Goal: Information Seeking & Learning: Learn about a topic

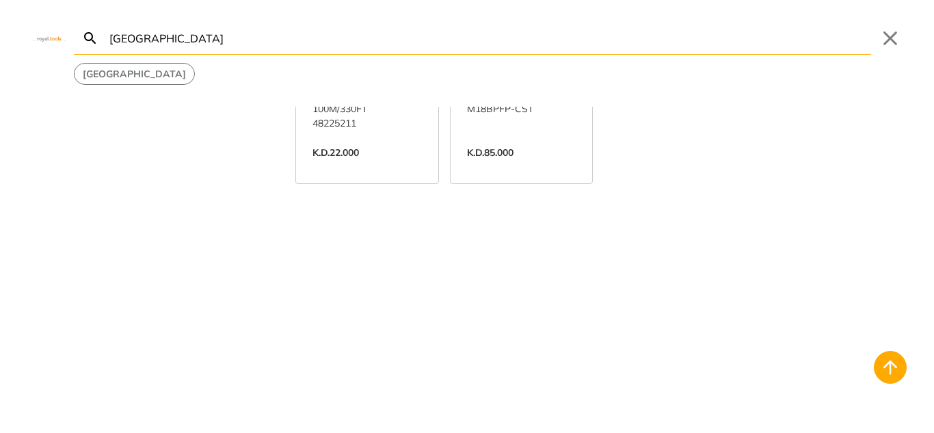
scroll to position [7725, 0]
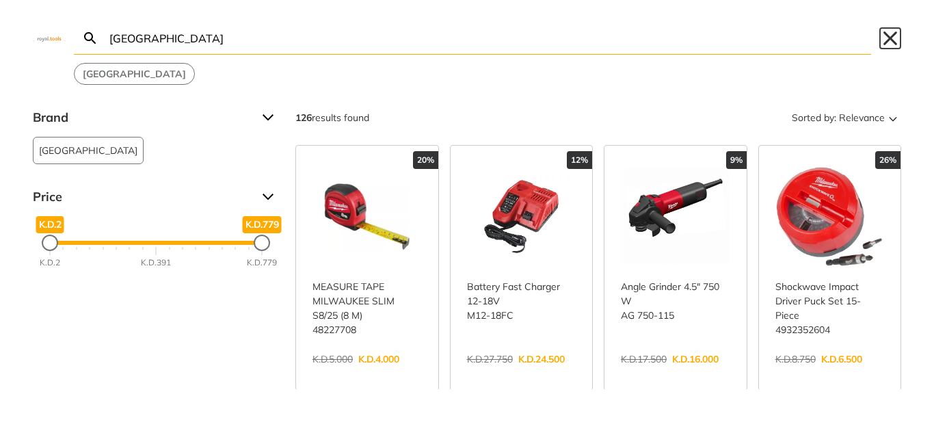
click at [699, 37] on button "Close" at bounding box center [890, 38] width 22 height 22
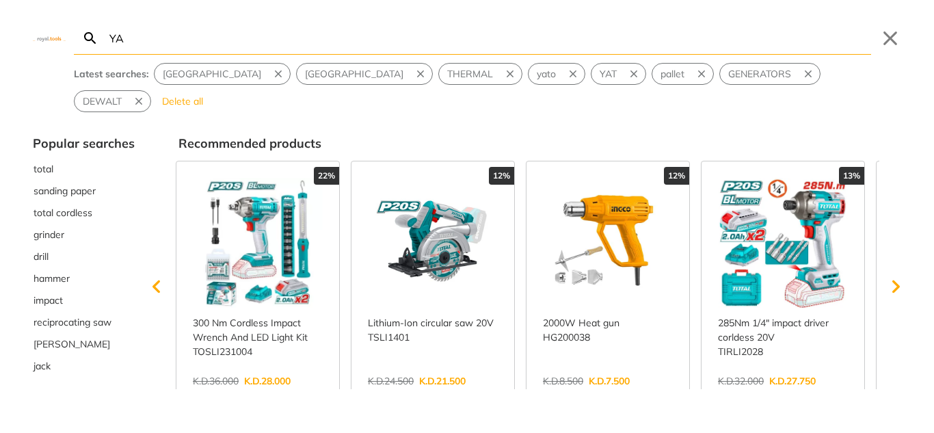
type input "YAT"
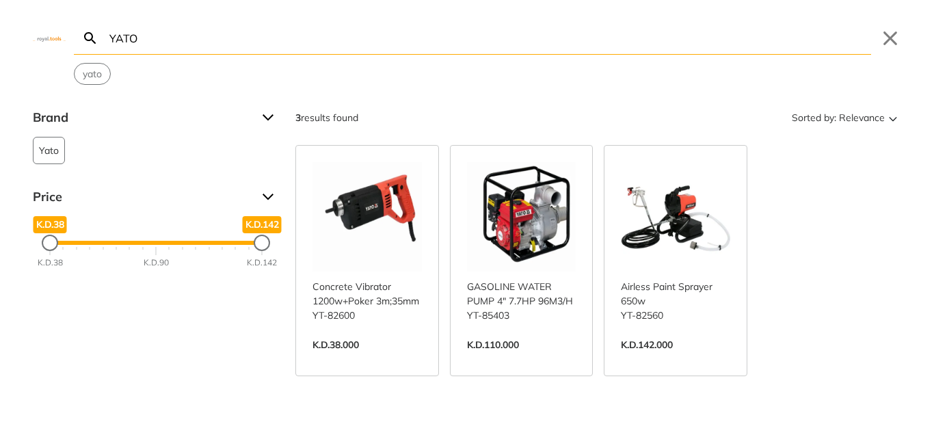
click at [699, 36] on div "YATO Search Submit Close yato" at bounding box center [467, 42] width 934 height 85
drag, startPoint x: 884, startPoint y: 34, endPoint x: 752, endPoint y: 53, distance: 133.3
click at [699, 34] on div "YATO Search Submit Close yato" at bounding box center [467, 42] width 934 height 85
click at [510, 56] on div "YATO Search Submit Close yato" at bounding box center [467, 42] width 934 height 85
click at [513, 46] on input "YATO" at bounding box center [489, 38] width 764 height 32
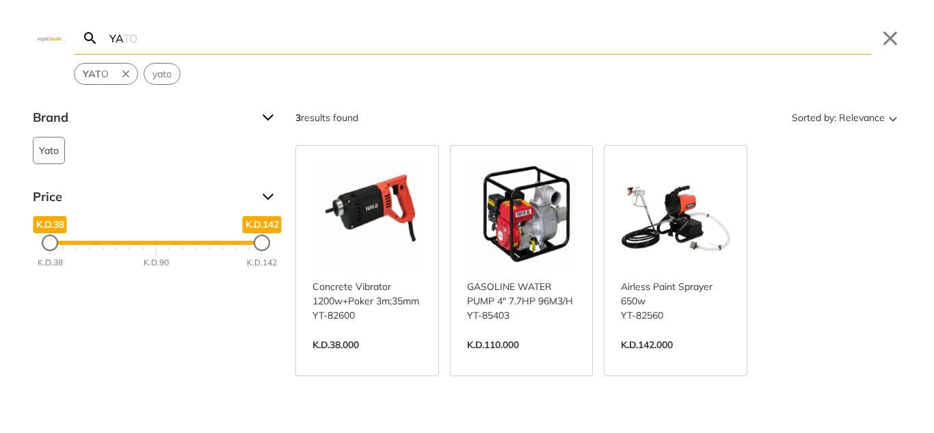
type input "Y"
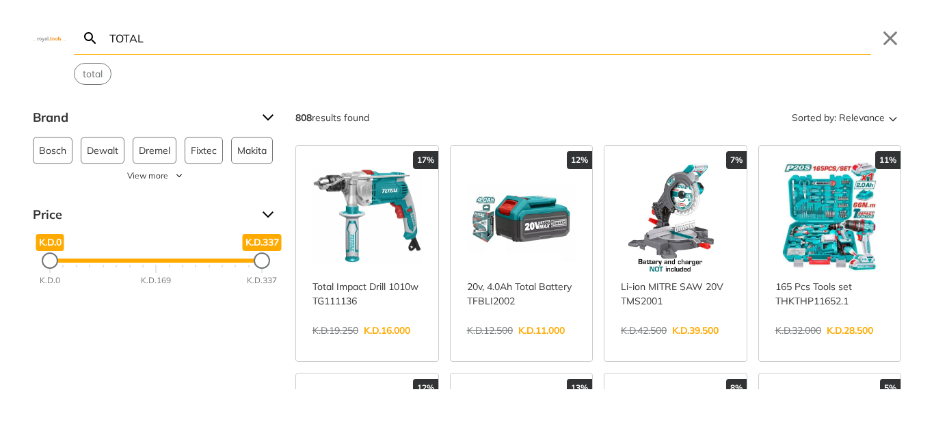
type input "TOTAL"
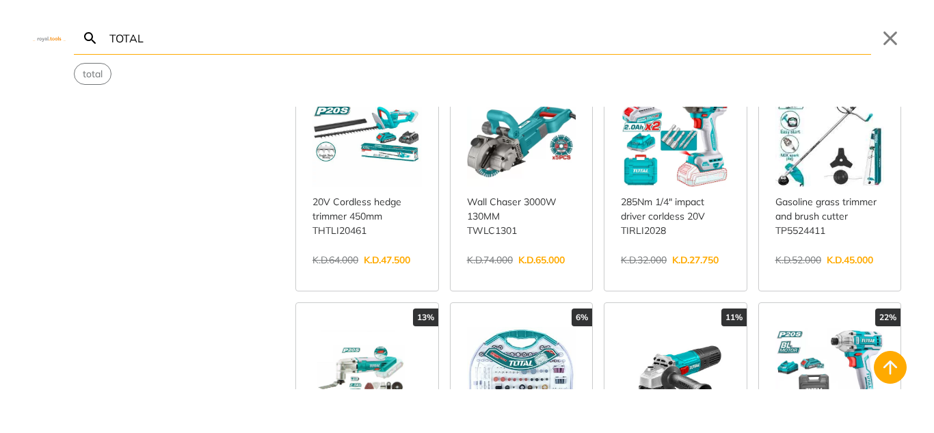
scroll to position [820, 0]
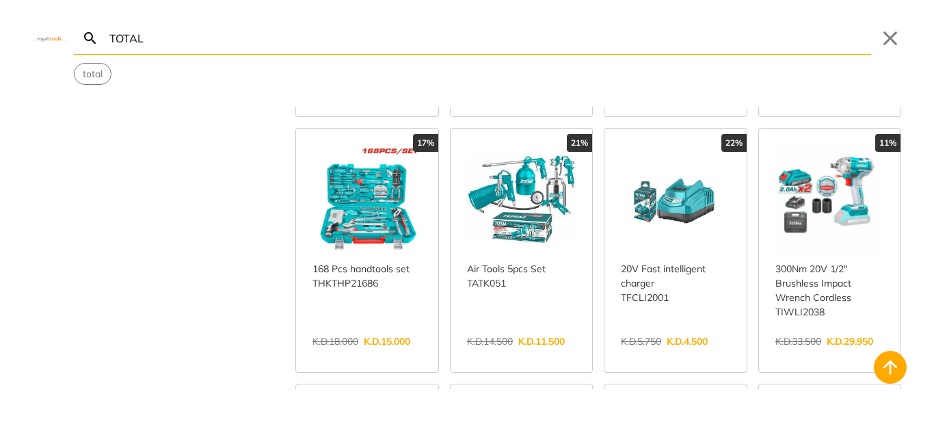
scroll to position [1846, 0]
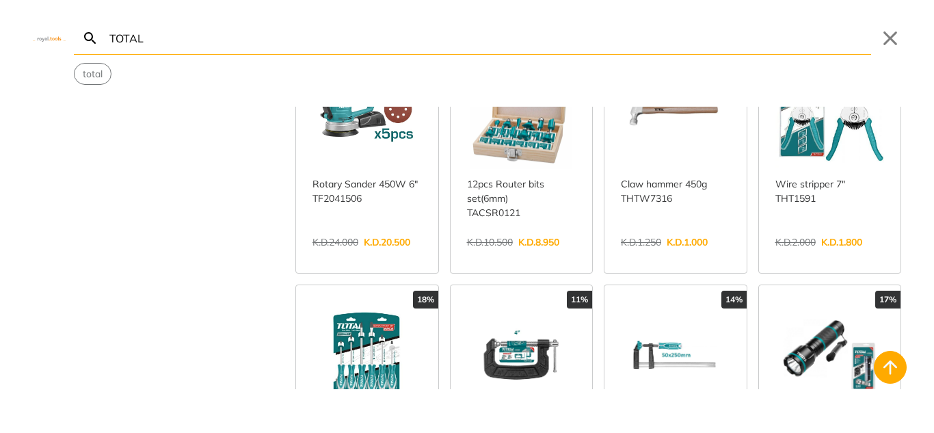
scroll to position [3281, 0]
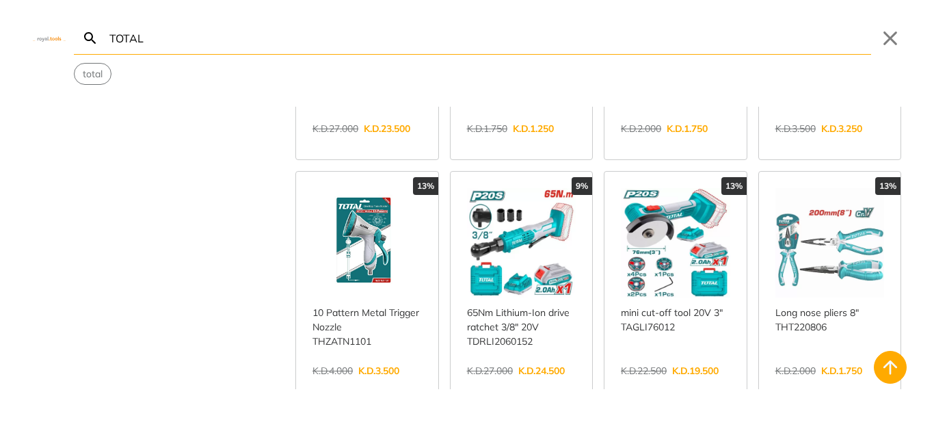
scroll to position [4375, 0]
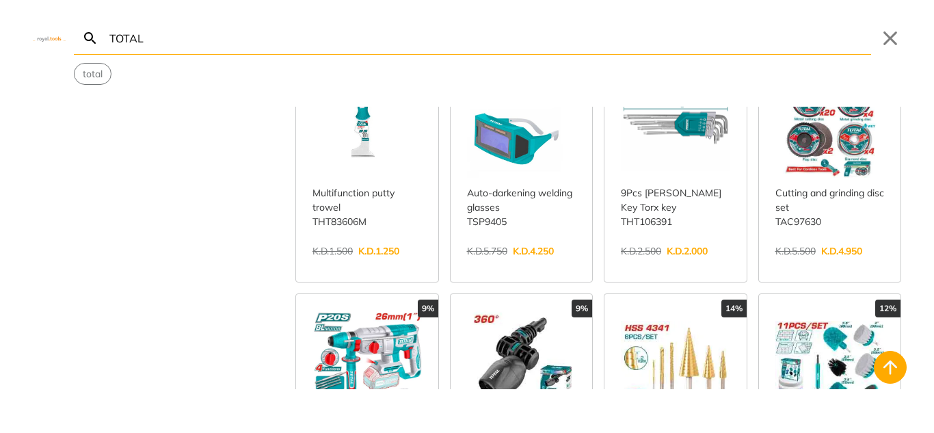
scroll to position [5469, 0]
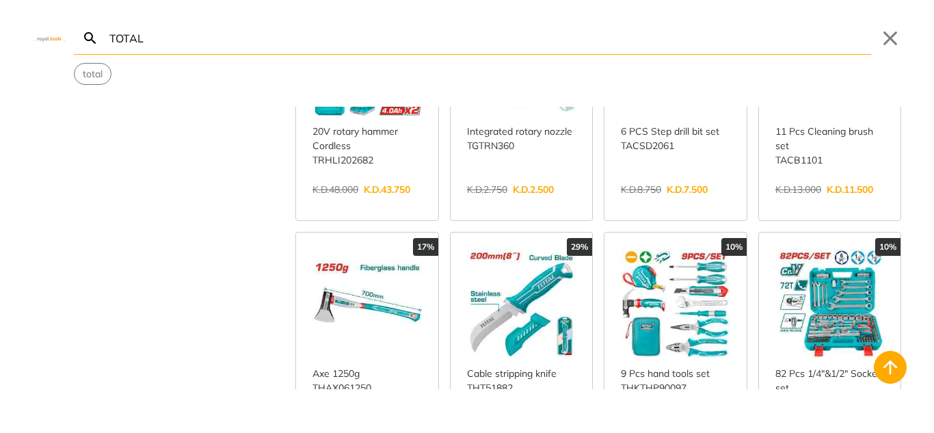
scroll to position [5742, 0]
